Goal: Task Accomplishment & Management: Manage account settings

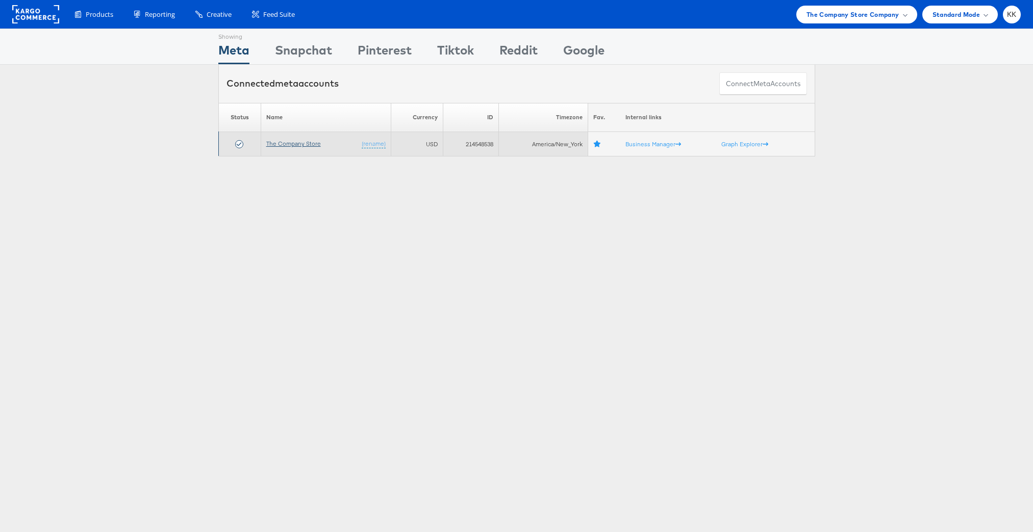
click at [292, 143] on link "The Company Store" at bounding box center [293, 144] width 55 height 8
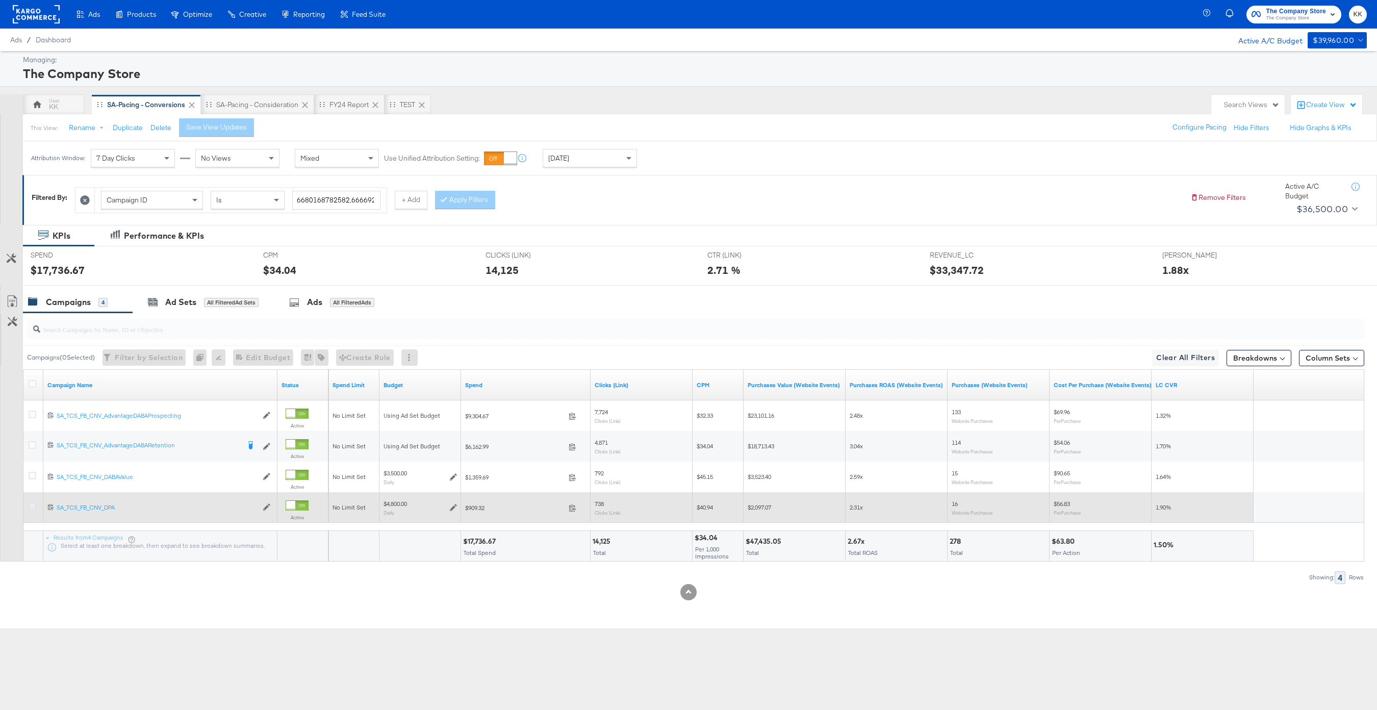
click at [30, 507] on icon at bounding box center [33, 506] width 8 height 8
click at [0, 0] on input "checkbox" at bounding box center [0, 0] width 0 height 0
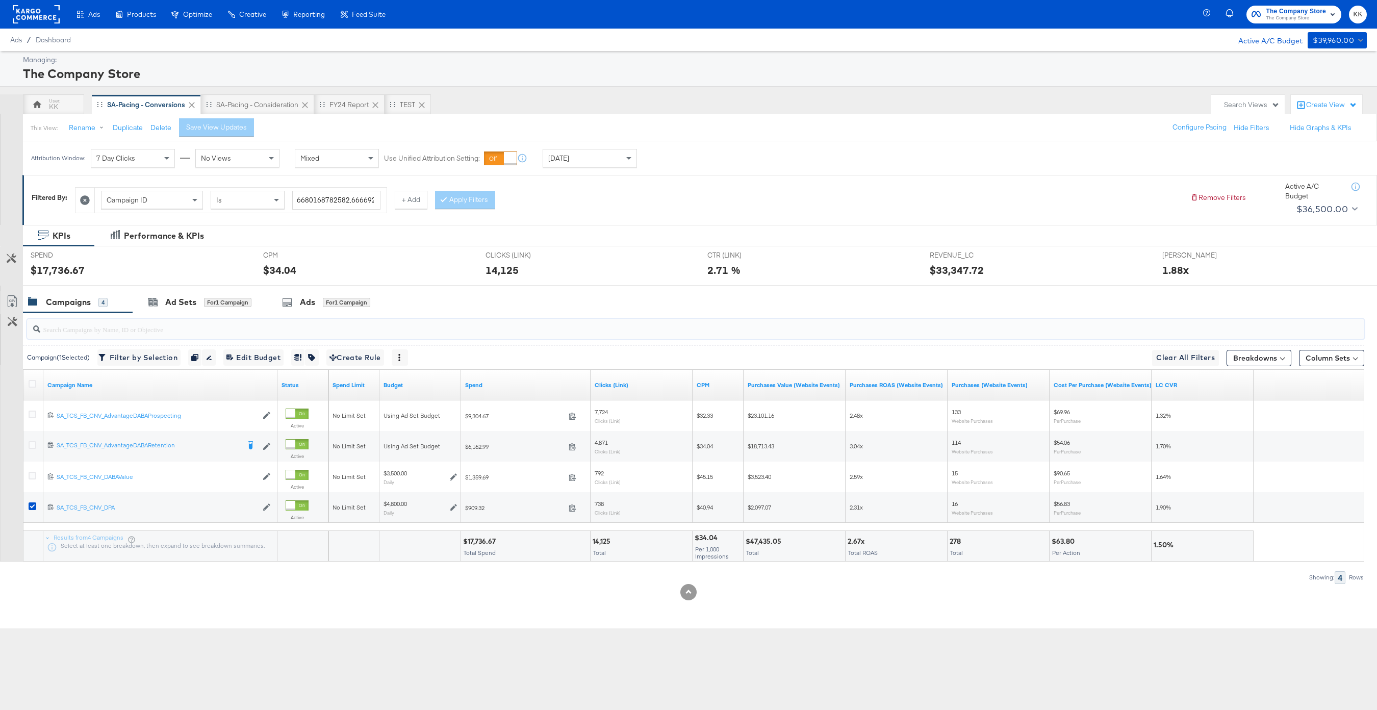
click at [177, 315] on input "search" at bounding box center [639, 325] width 1198 height 20
click at [185, 304] on div "Ad Sets" at bounding box center [180, 302] width 31 height 12
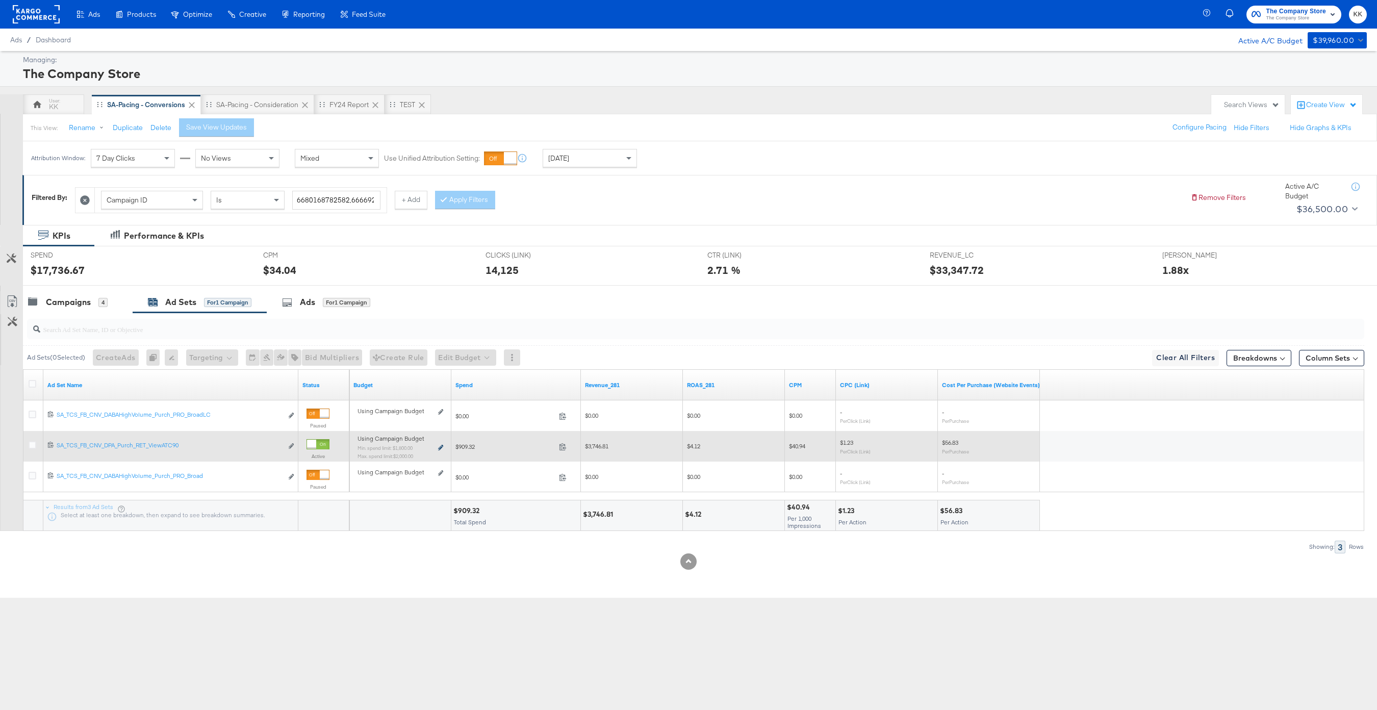
click at [442, 447] on icon at bounding box center [440, 448] width 5 height 6
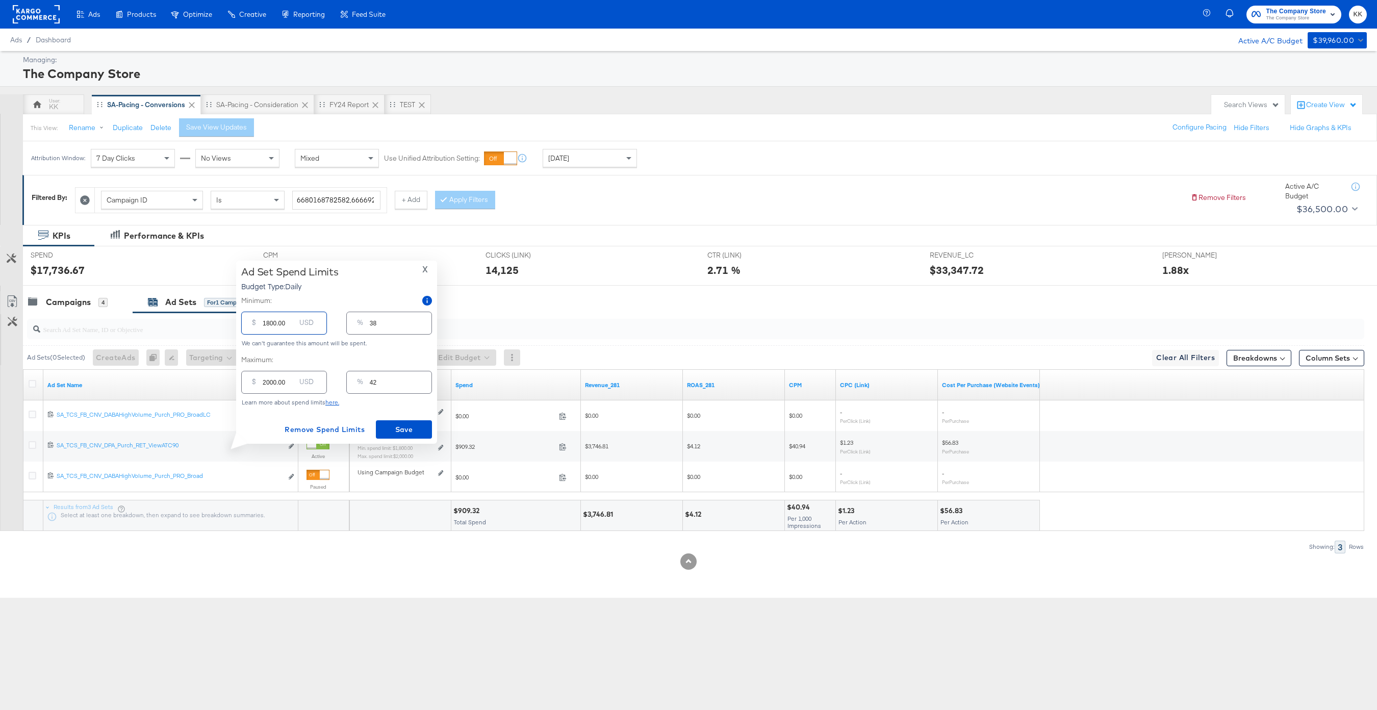
click at [268, 325] on input "1800.00" at bounding box center [279, 319] width 33 height 22
click at [269, 382] on input "2000.00" at bounding box center [279, 378] width 33 height 22
type input "200.00"
type input "4"
type input "2500.00"
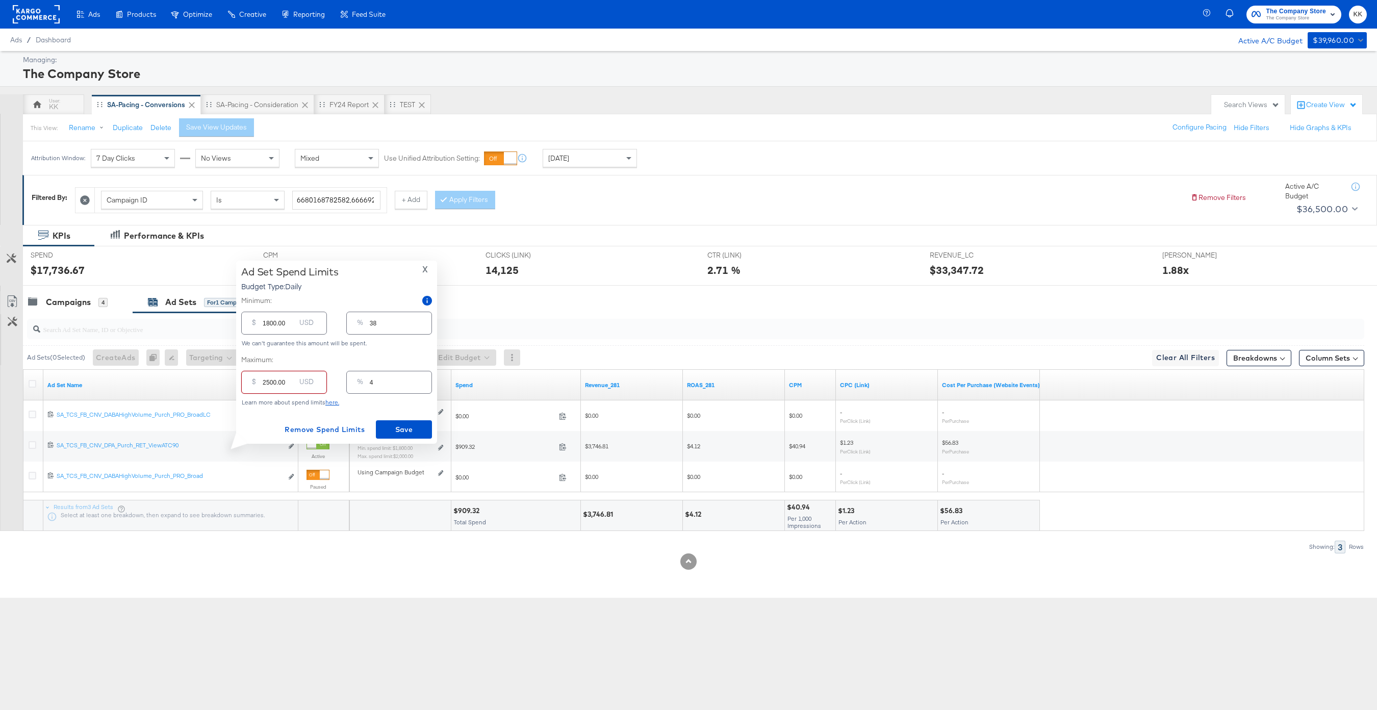
type input "52"
type input "2500.00"
drag, startPoint x: 269, startPoint y: 325, endPoint x: 250, endPoint y: 324, distance: 18.9
click at [250, 324] on div "$ 1800.00 USD" at bounding box center [284, 323] width 86 height 23
type input "200.00"
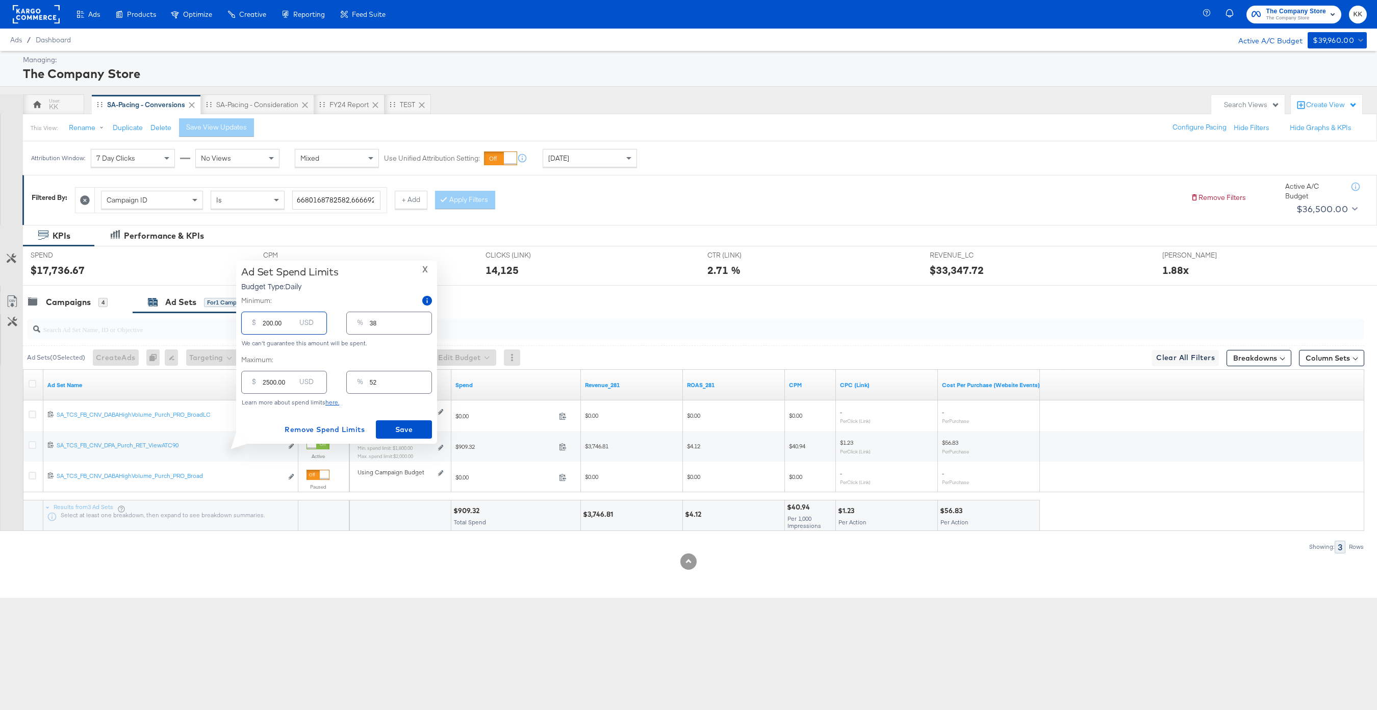
type input "4"
type input "2200.00"
type input "46"
type input "2200.00"
click at [396, 434] on span "Save" at bounding box center [404, 429] width 48 height 13
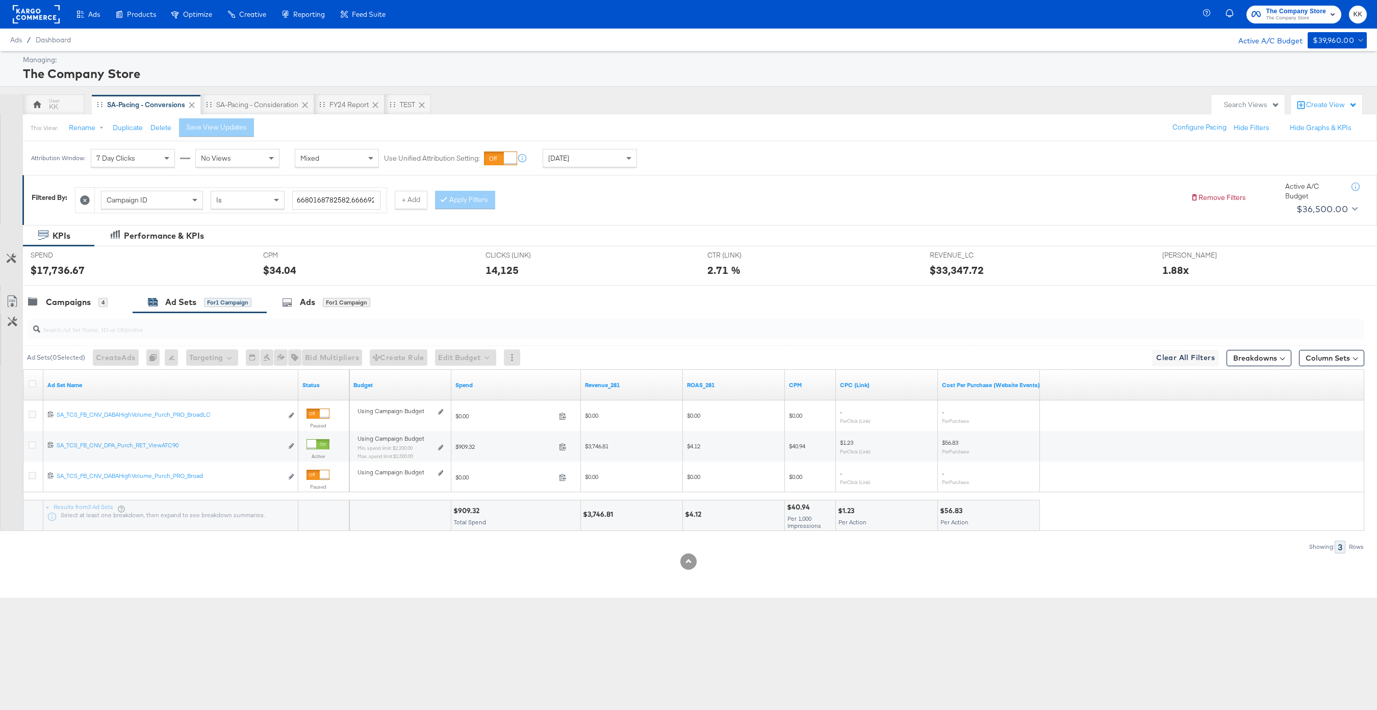
click at [95, 283] on div "SPEND SPEND $17,736.67" at bounding box center [139, 265] width 233 height 39
click at [71, 297] on div "Campaigns" at bounding box center [68, 302] width 45 height 12
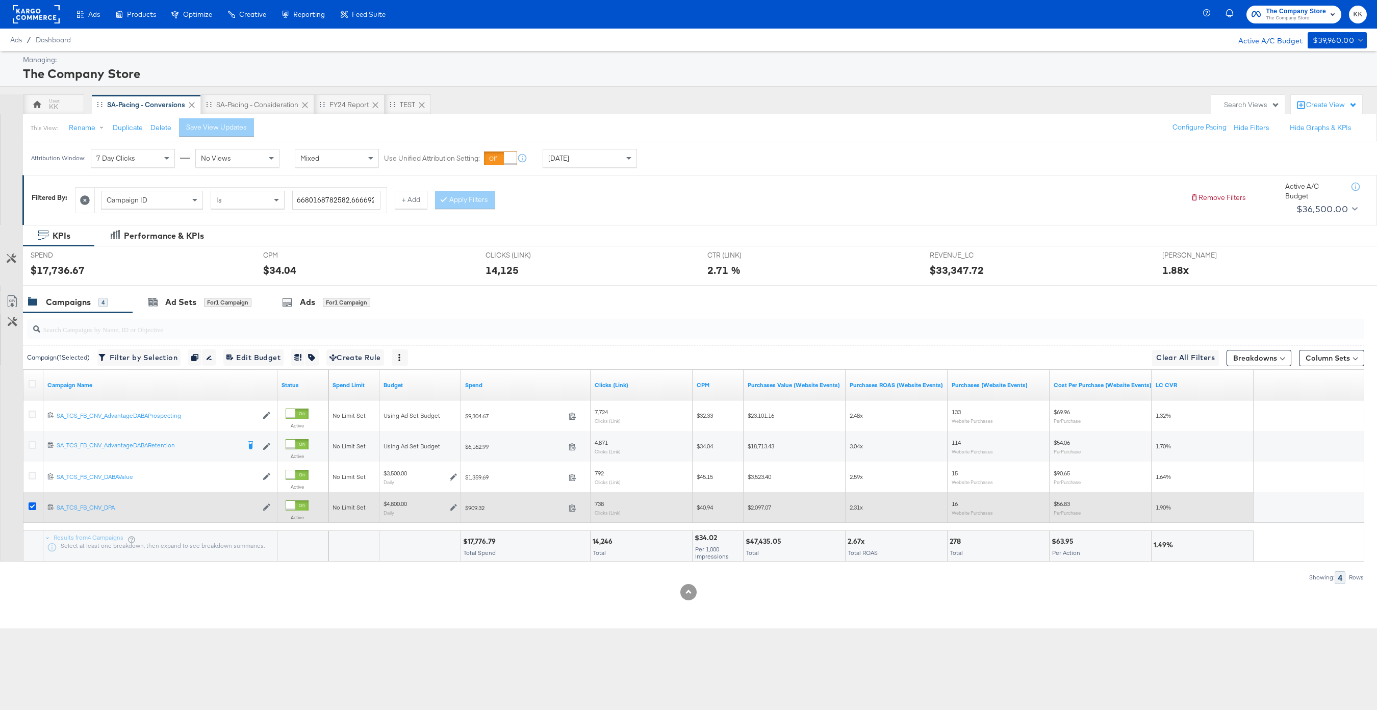
click at [31, 505] on icon at bounding box center [33, 506] width 8 height 8
click at [0, 0] on input "checkbox" at bounding box center [0, 0] width 0 height 0
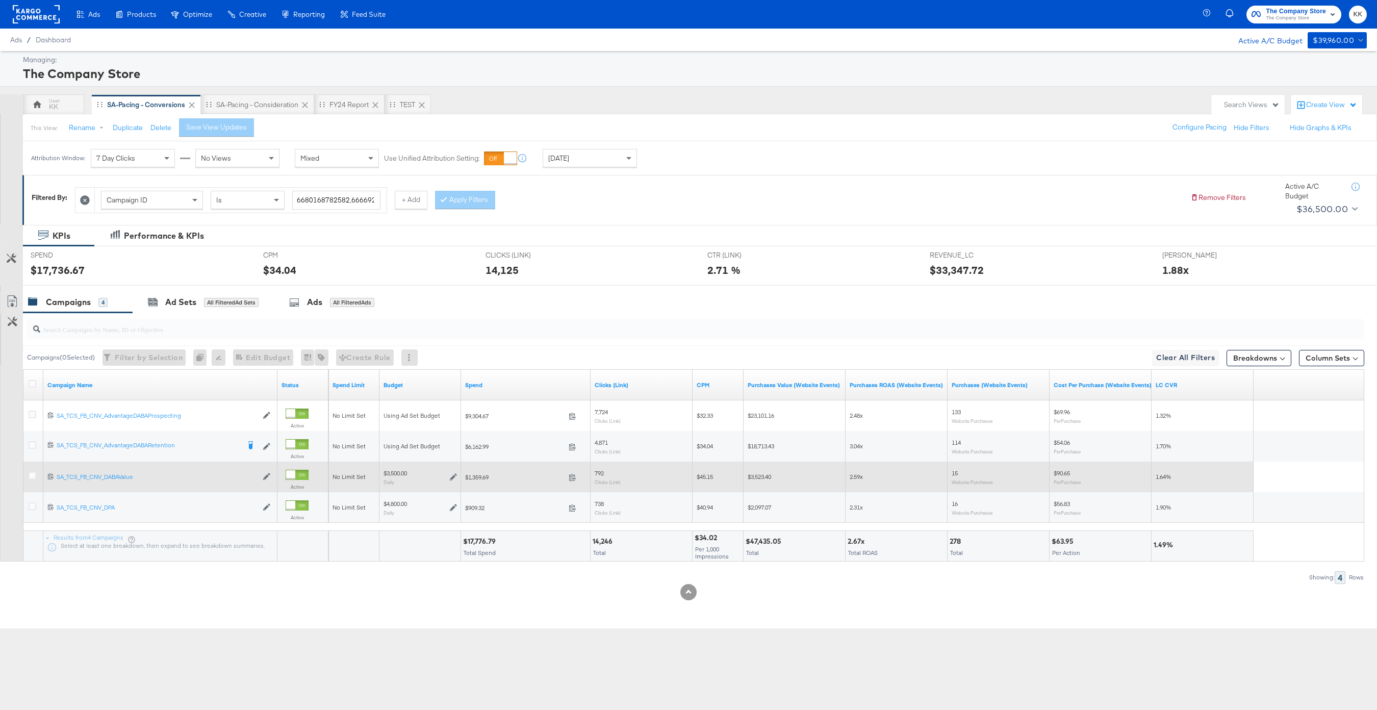
click at [31, 481] on div at bounding box center [34, 477] width 11 height 10
click at [31, 475] on icon at bounding box center [33, 476] width 8 height 8
click at [0, 0] on input "checkbox" at bounding box center [0, 0] width 0 height 0
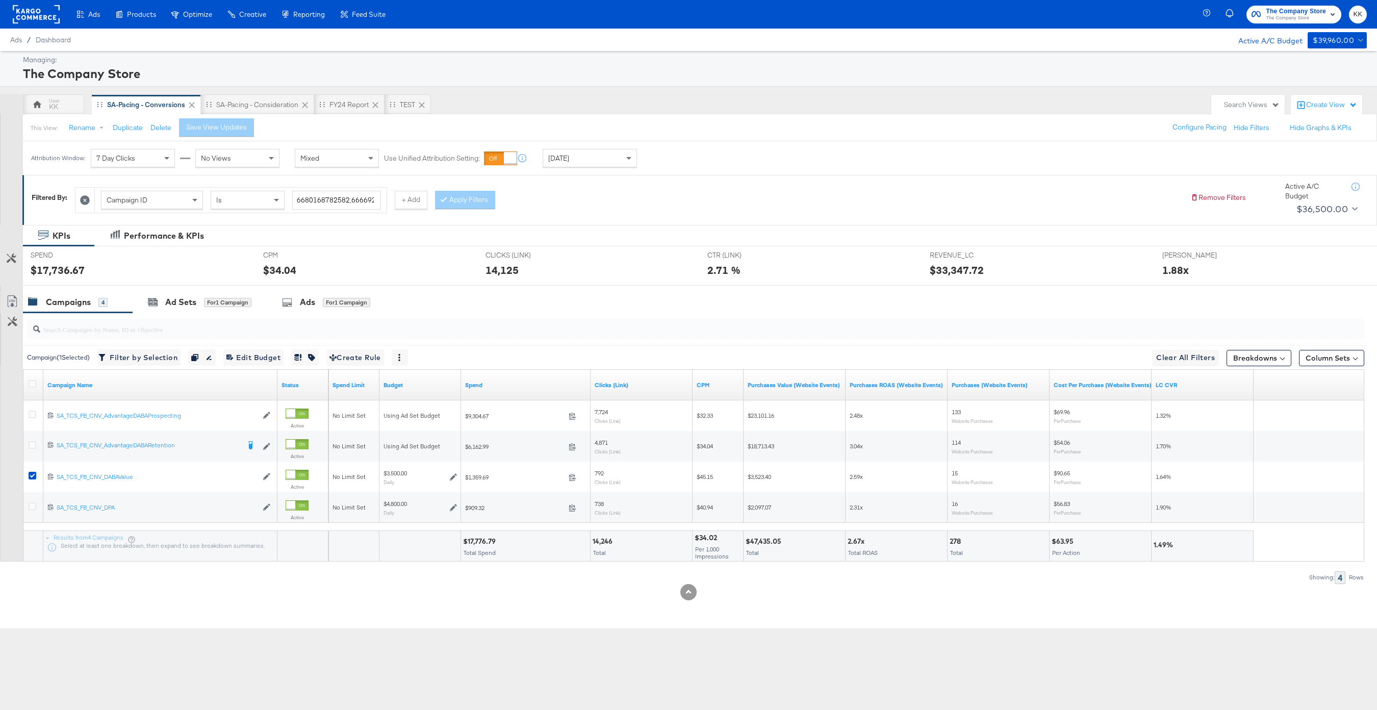
click at [197, 291] on div at bounding box center [688, 290] width 1377 height 8
click at [201, 310] on div "Ad Sets for 1 Campaign" at bounding box center [200, 302] width 134 height 22
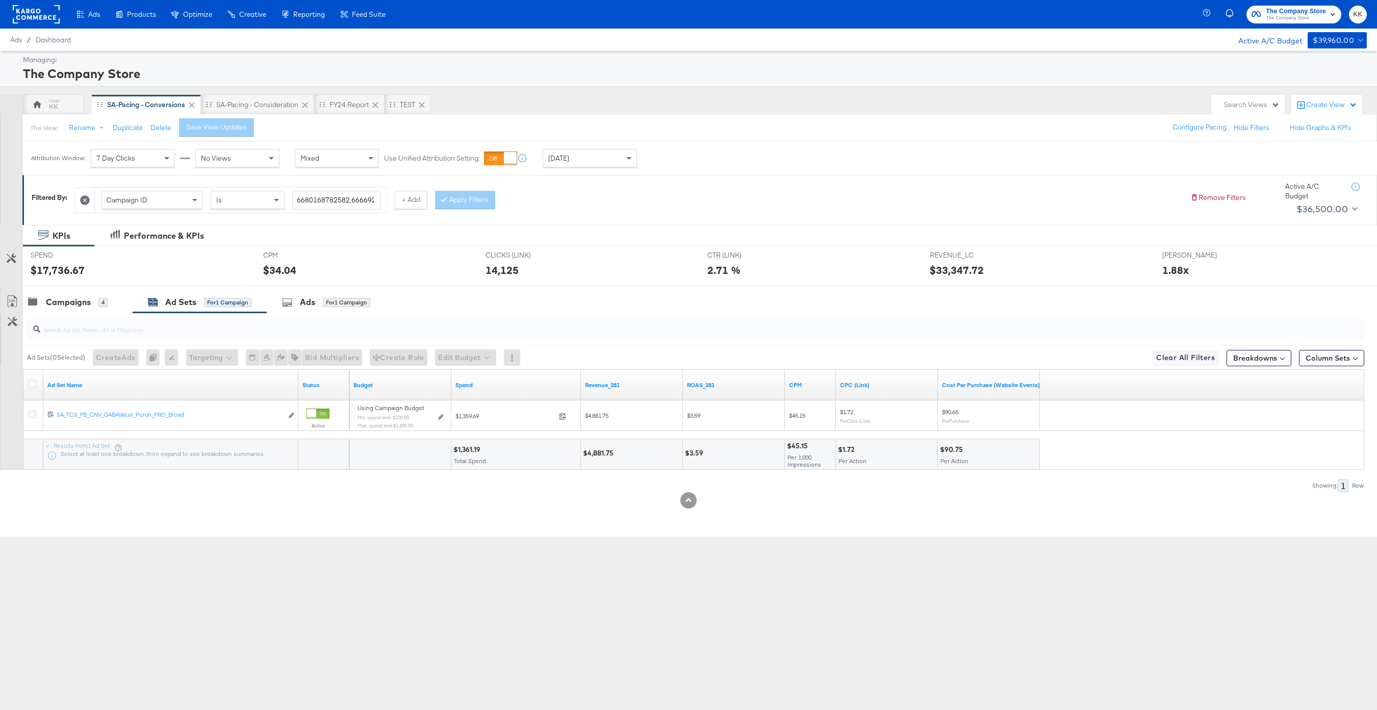
click at [60, 288] on div at bounding box center [688, 290] width 1377 height 8
click at [62, 302] on div "Campaigns" at bounding box center [68, 302] width 45 height 12
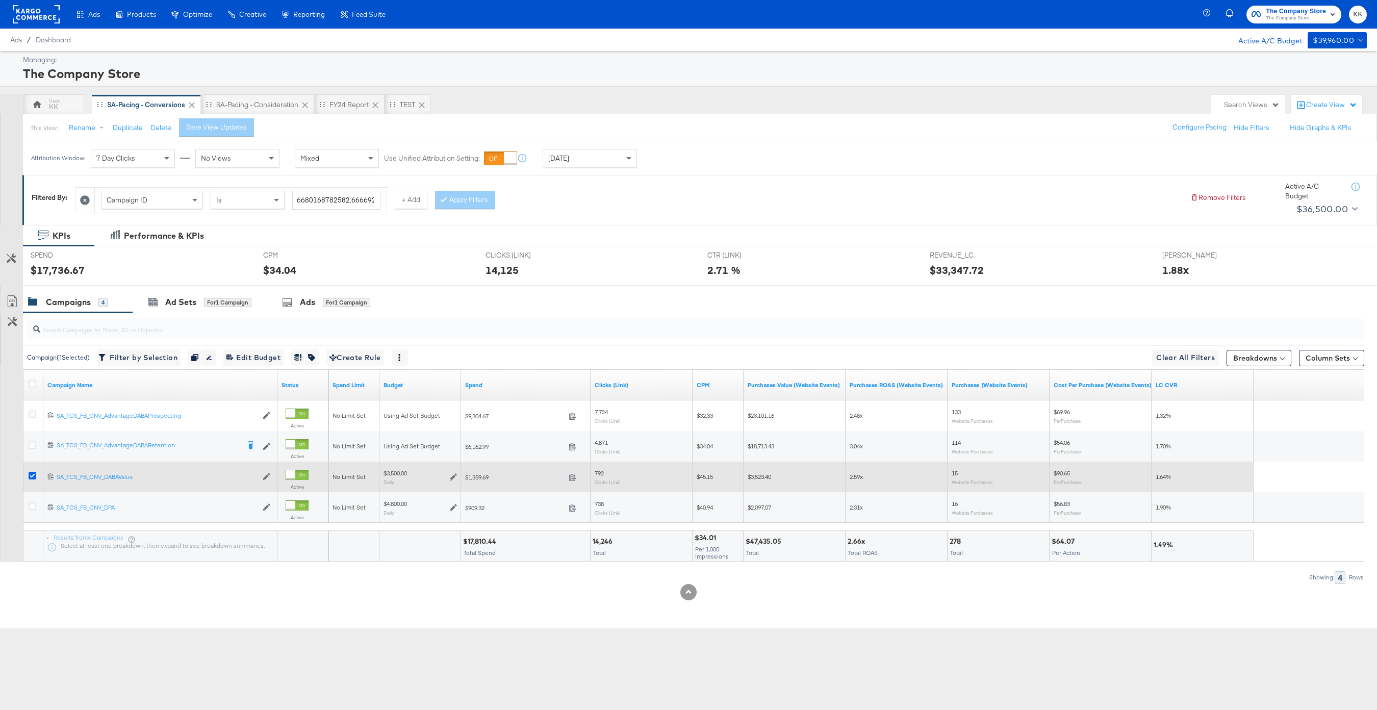
click at [30, 473] on icon at bounding box center [33, 476] width 8 height 8
click at [0, 0] on input "checkbox" at bounding box center [0, 0] width 0 height 0
